Goal: Information Seeking & Learning: Learn about a topic

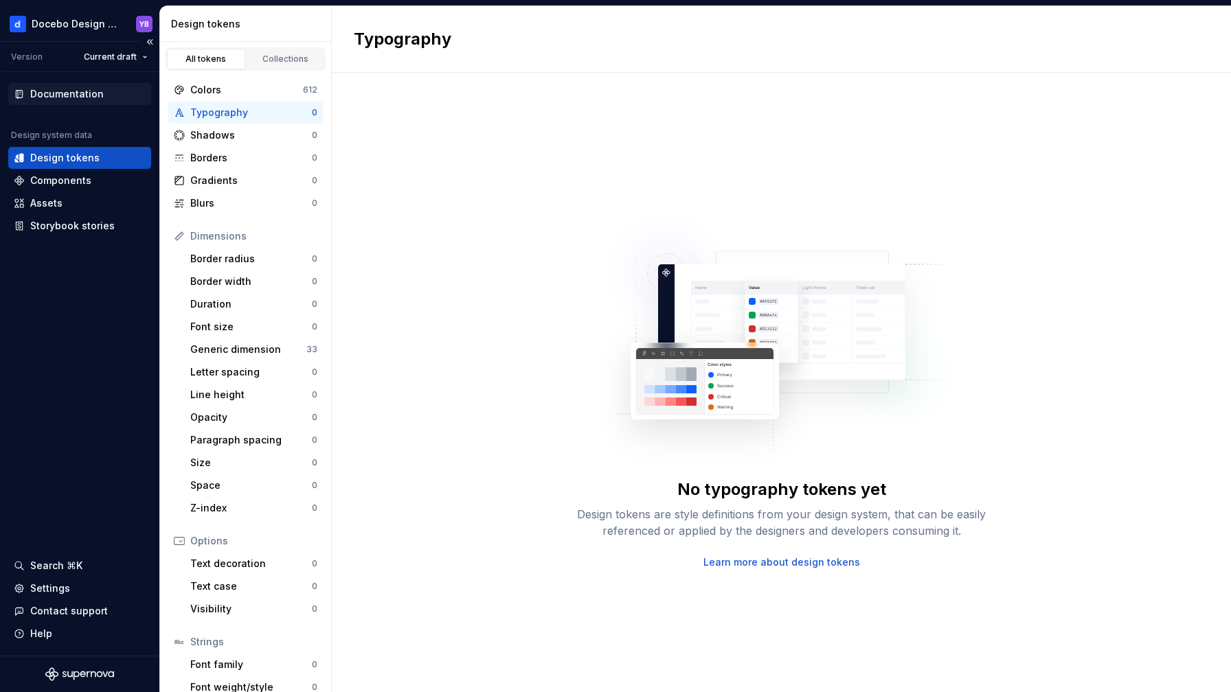
click at [60, 93] on div "Documentation" at bounding box center [66, 94] width 73 height 14
click at [57, 177] on div "Components" at bounding box center [60, 181] width 61 height 14
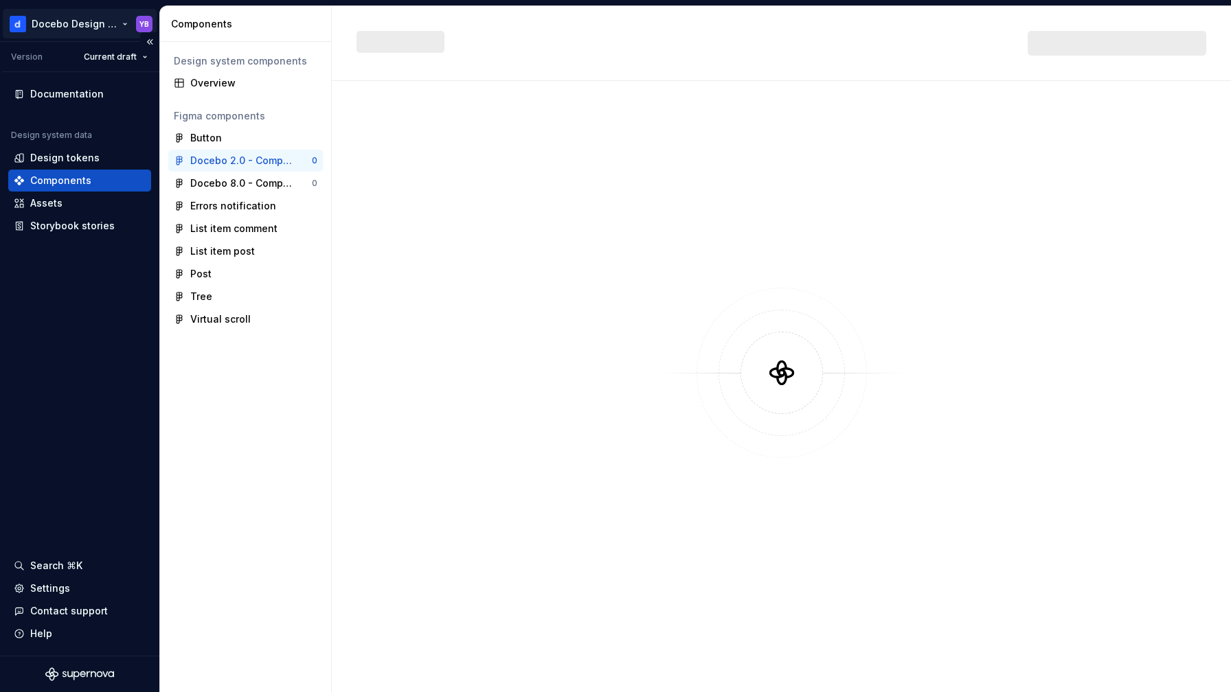
click at [66, 22] on html "Docebo Design System YB Version Current draft Documentation Design system data …" at bounding box center [615, 346] width 1231 height 692
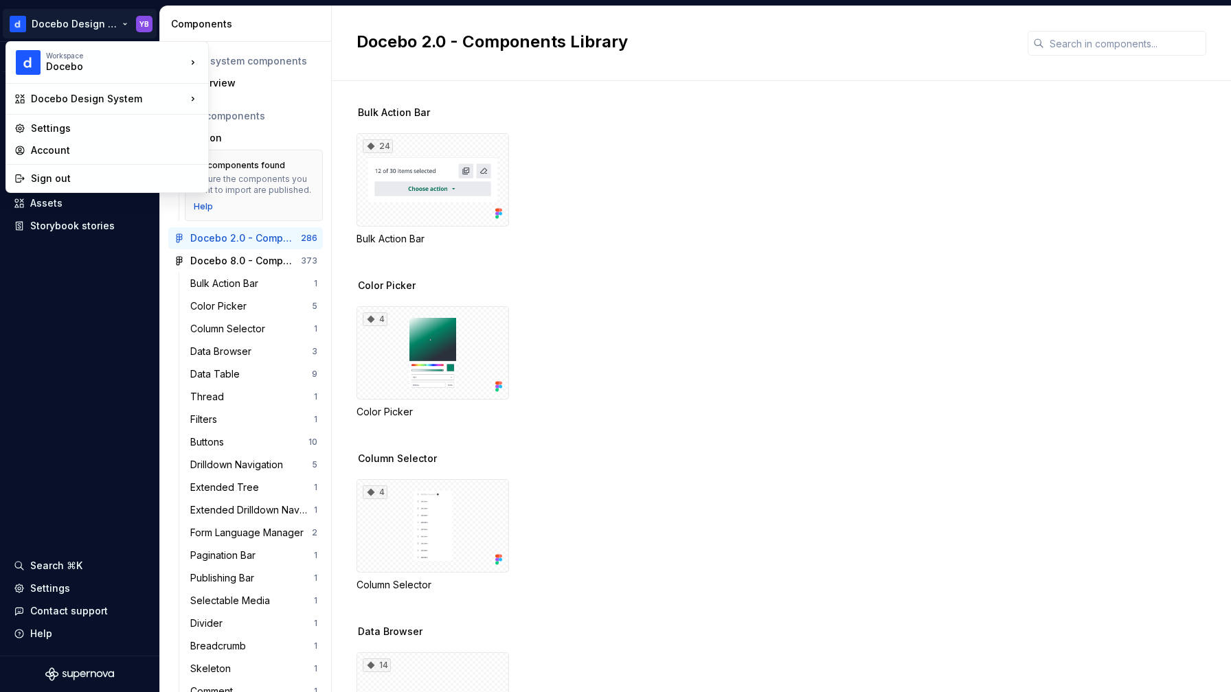
click at [90, 277] on html "Docebo Design System YB Version Current draft Documentation Design system data …" at bounding box center [615, 346] width 1231 height 692
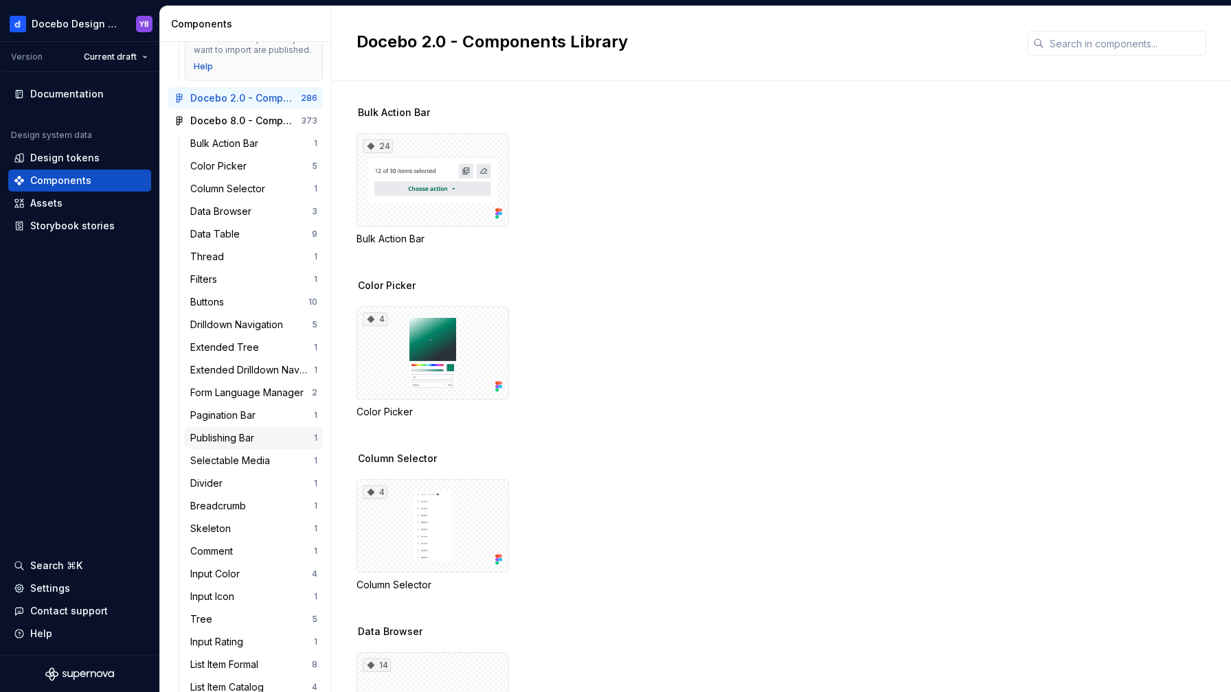
scroll to position [144, 0]
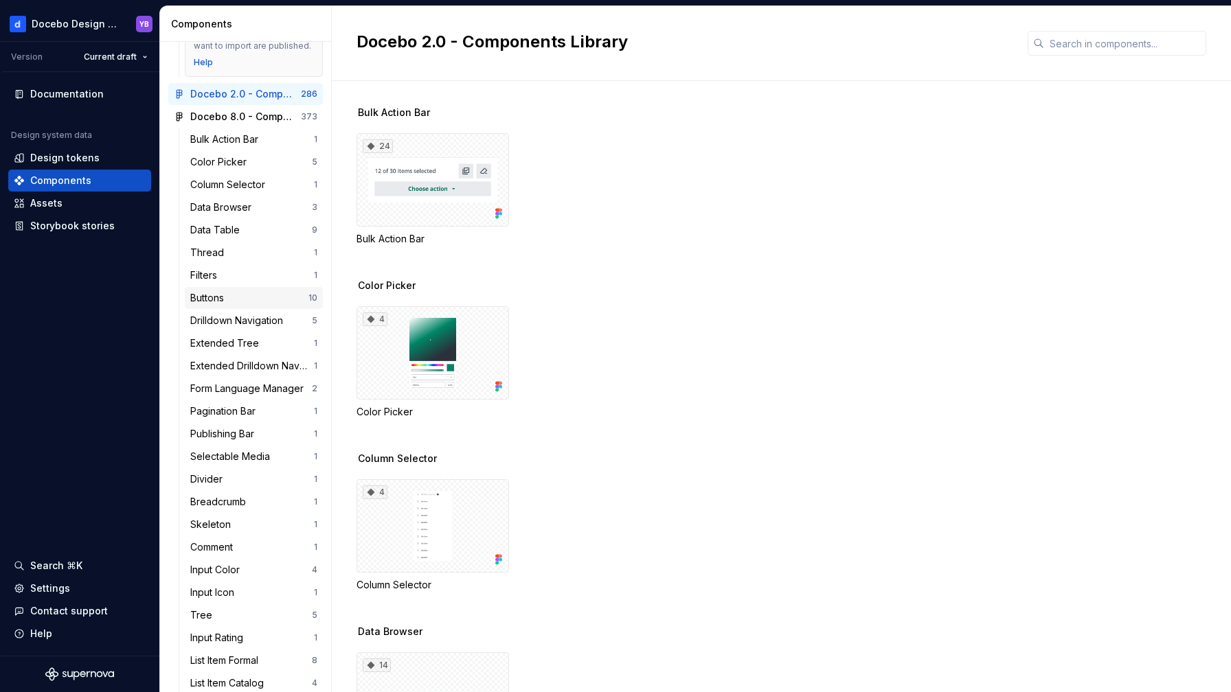
click at [221, 305] on div "Buttons" at bounding box center [209, 298] width 39 height 14
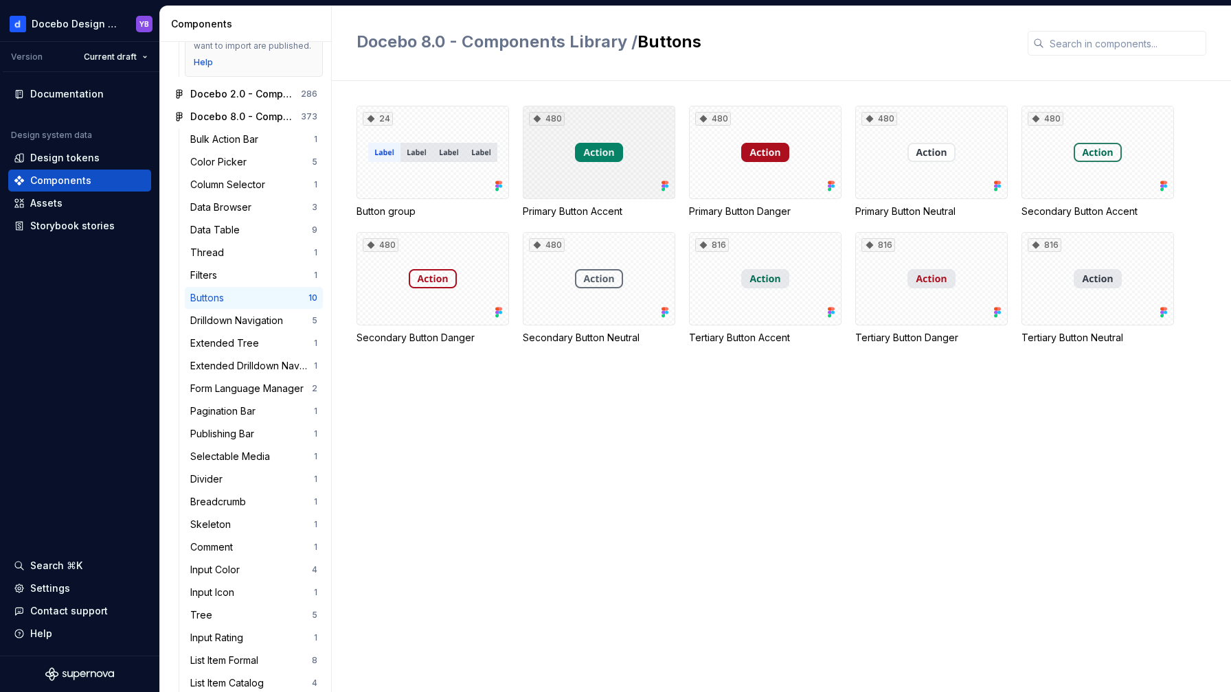
click at [593, 183] on div "480" at bounding box center [599, 152] width 152 height 93
